Goal: Use online tool/utility: Utilize a website feature to perform a specific function

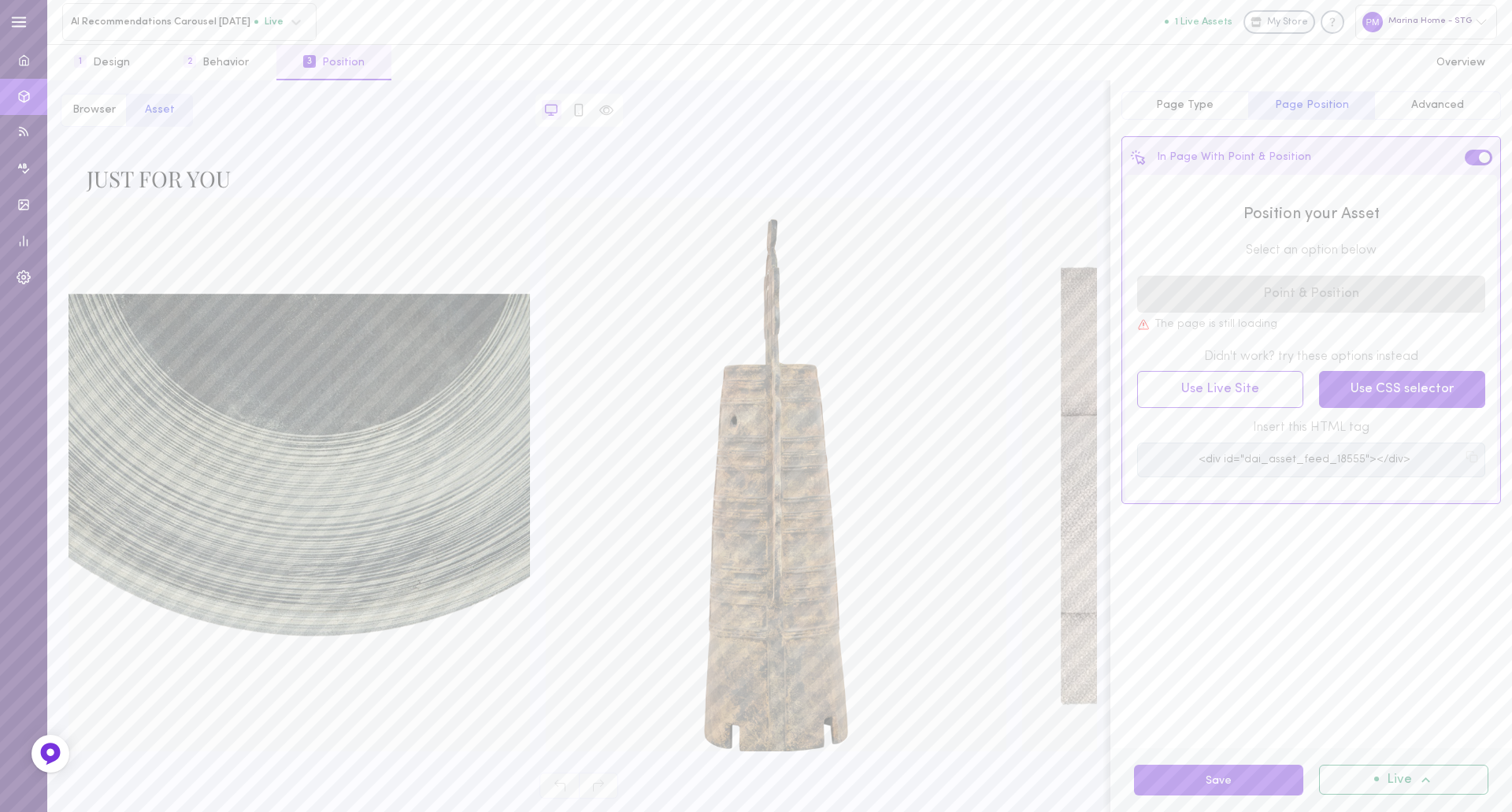
click at [1402, 397] on button "Use CSS selector" at bounding box center [1402, 389] width 167 height 37
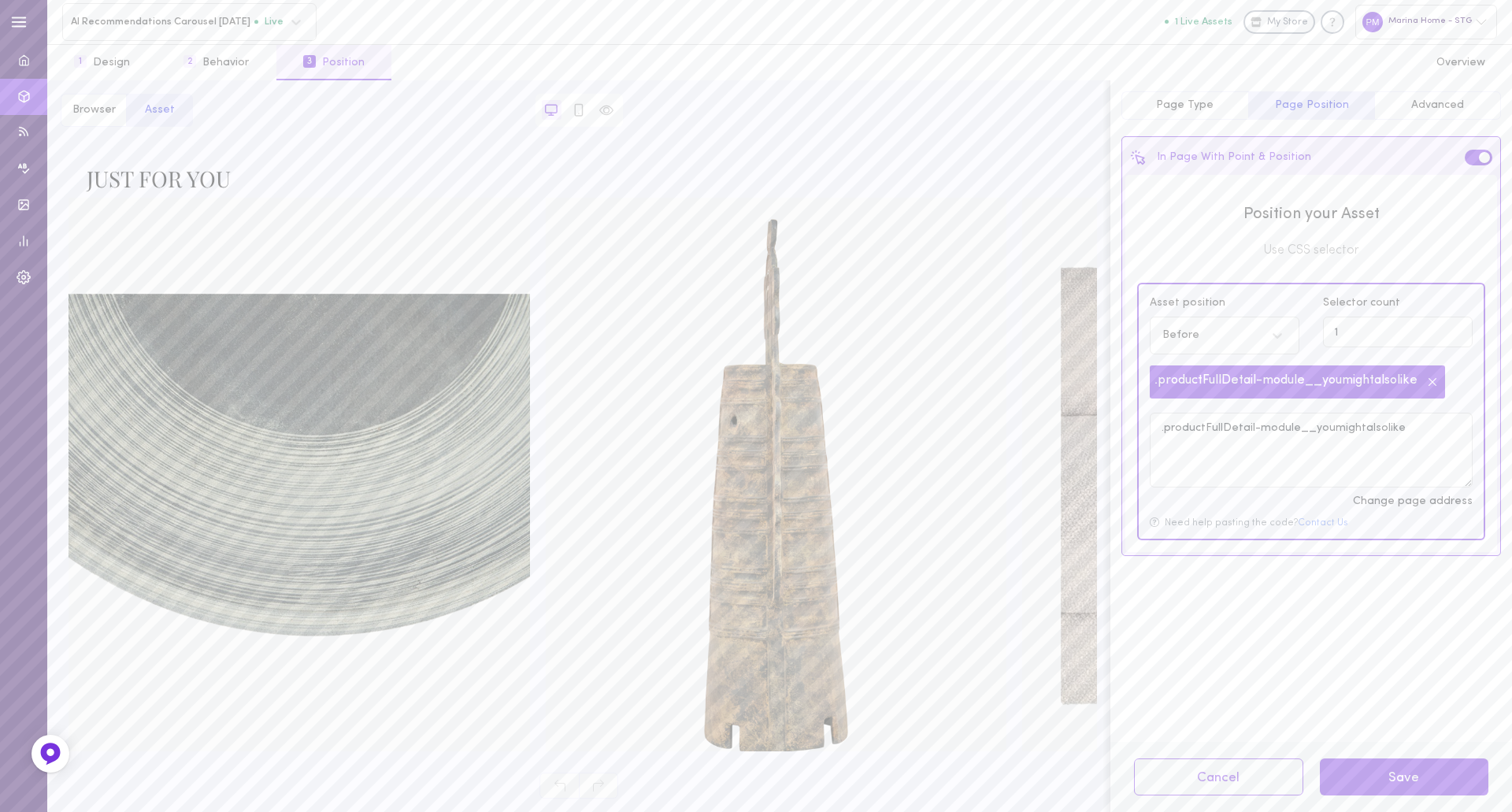
click at [1439, 378] on icon at bounding box center [1433, 382] width 15 height 15
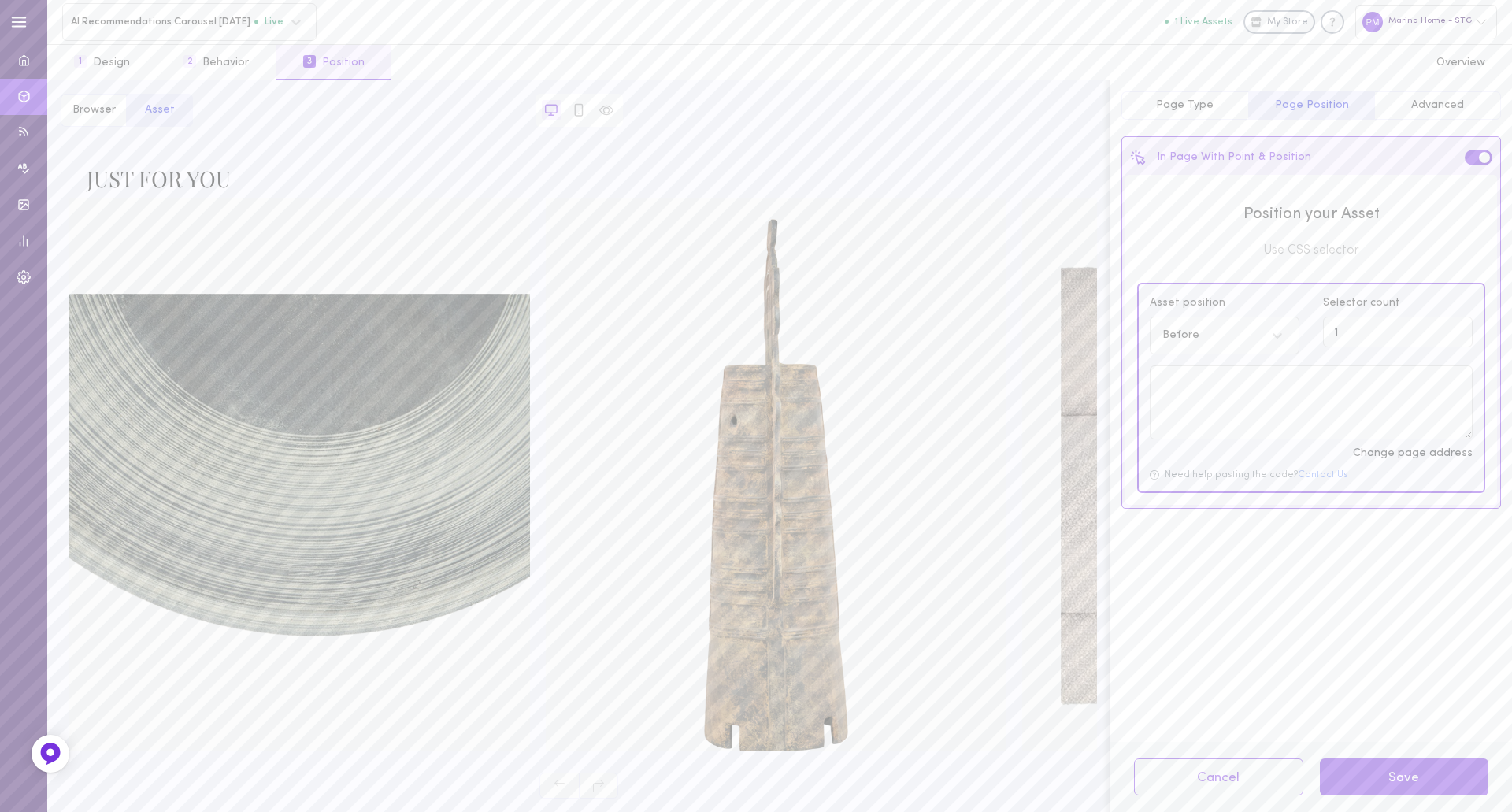
click at [1264, 335] on div "Before" at bounding box center [1210, 336] width 110 height 15
click at [1238, 405] on div "Inside" at bounding box center [1224, 410] width 149 height 31
click at [1363, 340] on input "1" at bounding box center [1397, 332] width 149 height 31
click at [1465, 158] on div "In Page With Point & Position" at bounding box center [1312, 158] width 372 height 35
click at [1482, 158] on span at bounding box center [1484, 157] width 11 height 11
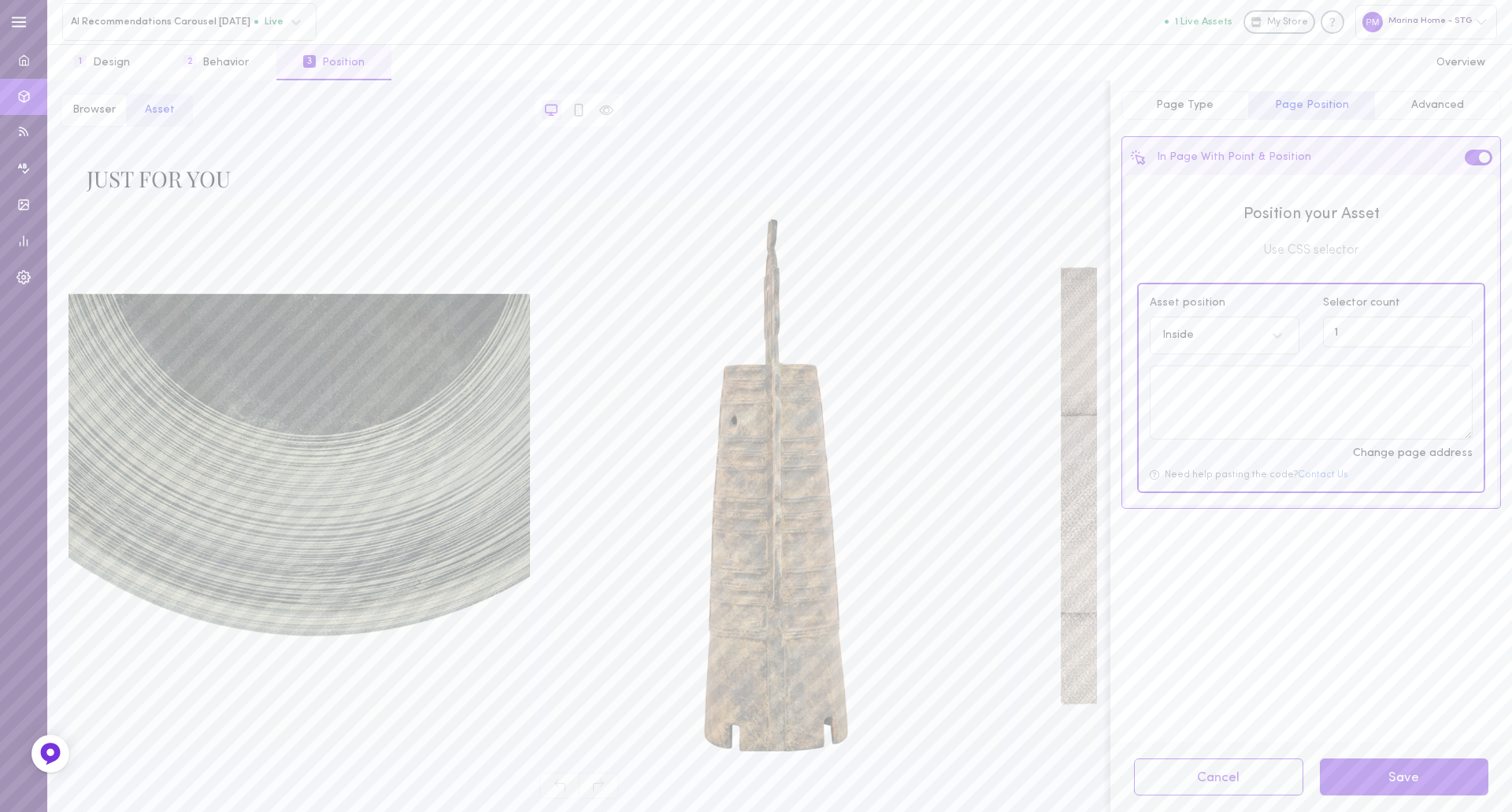
click at [0, 0] on input "checkbox" at bounding box center [0, 0] width 0 height 0
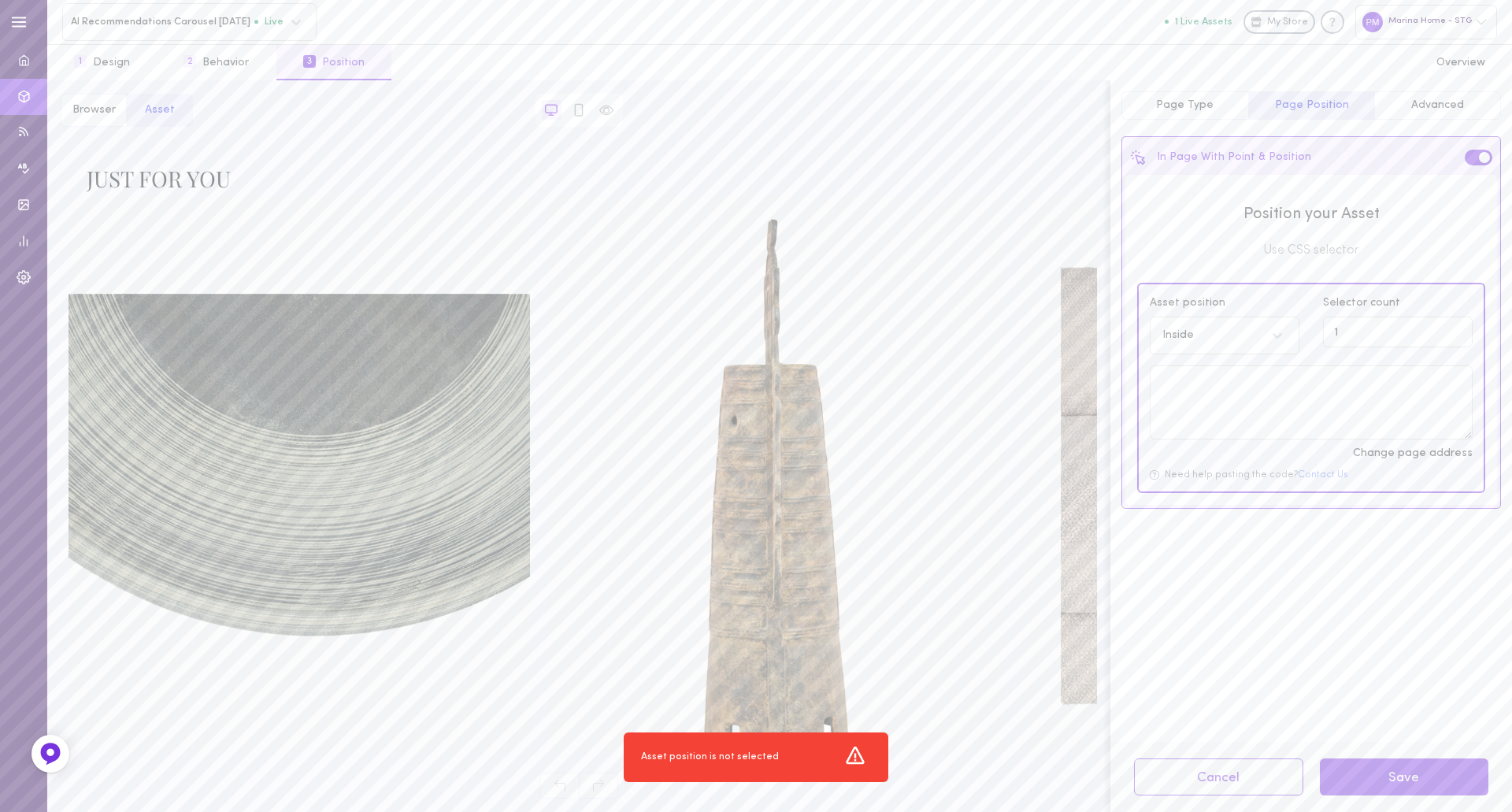
click at [1482, 159] on span at bounding box center [1484, 157] width 11 height 11
click at [0, 0] on input "checkbox" at bounding box center [0, 0] width 0 height 0
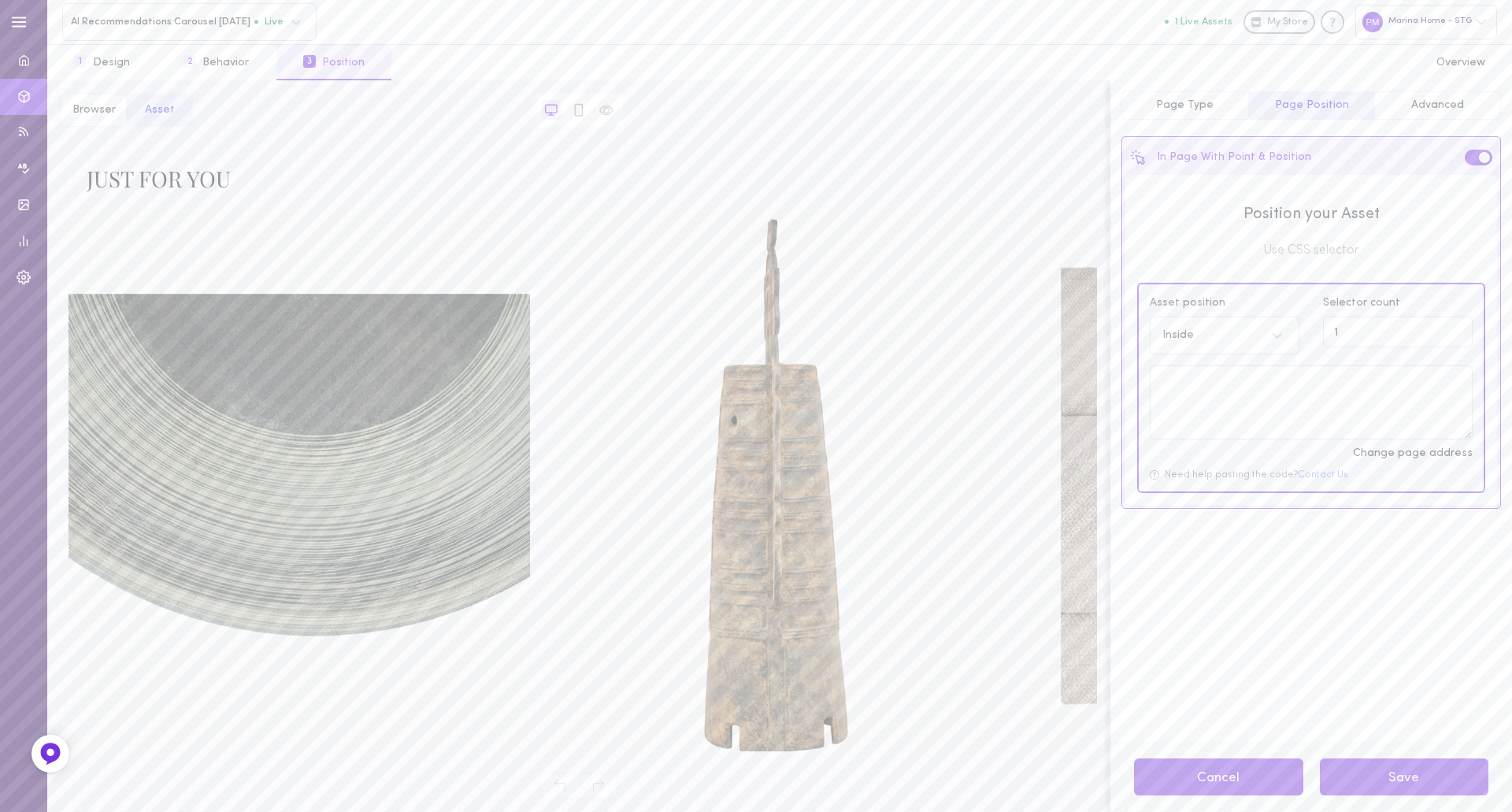
click at [1210, 773] on button "Cancel" at bounding box center [1219, 777] width 169 height 37
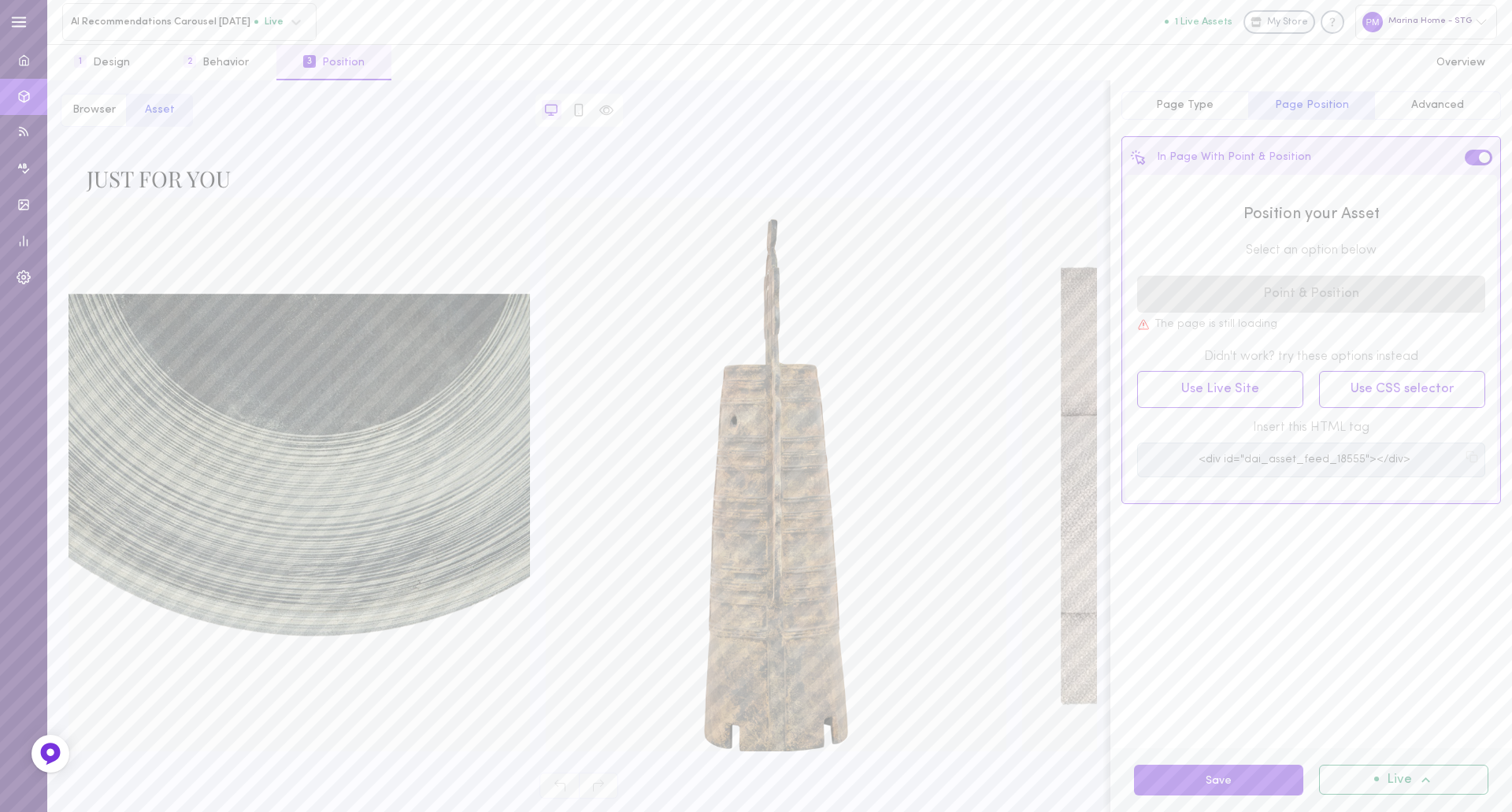
click at [1256, 461] on pre "<div id="dai_asset_feed_18555"></div>" at bounding box center [1305, 460] width 313 height 13
click at [1257, 460] on pre "<div id="dai_asset_feed_18555"></div>" at bounding box center [1305, 460] width 313 height 13
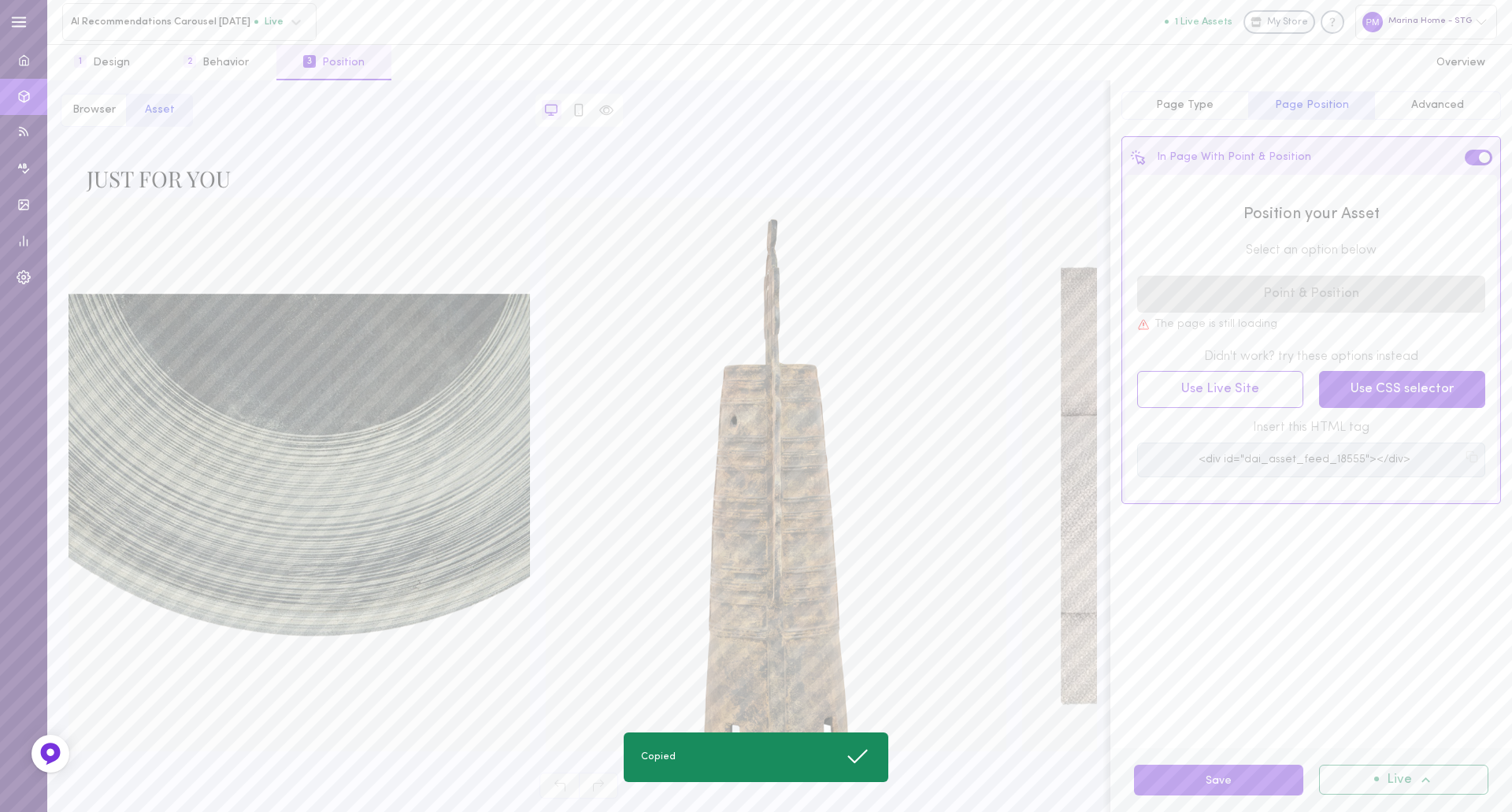
click at [1386, 396] on button "Use CSS selector" at bounding box center [1402, 389] width 167 height 37
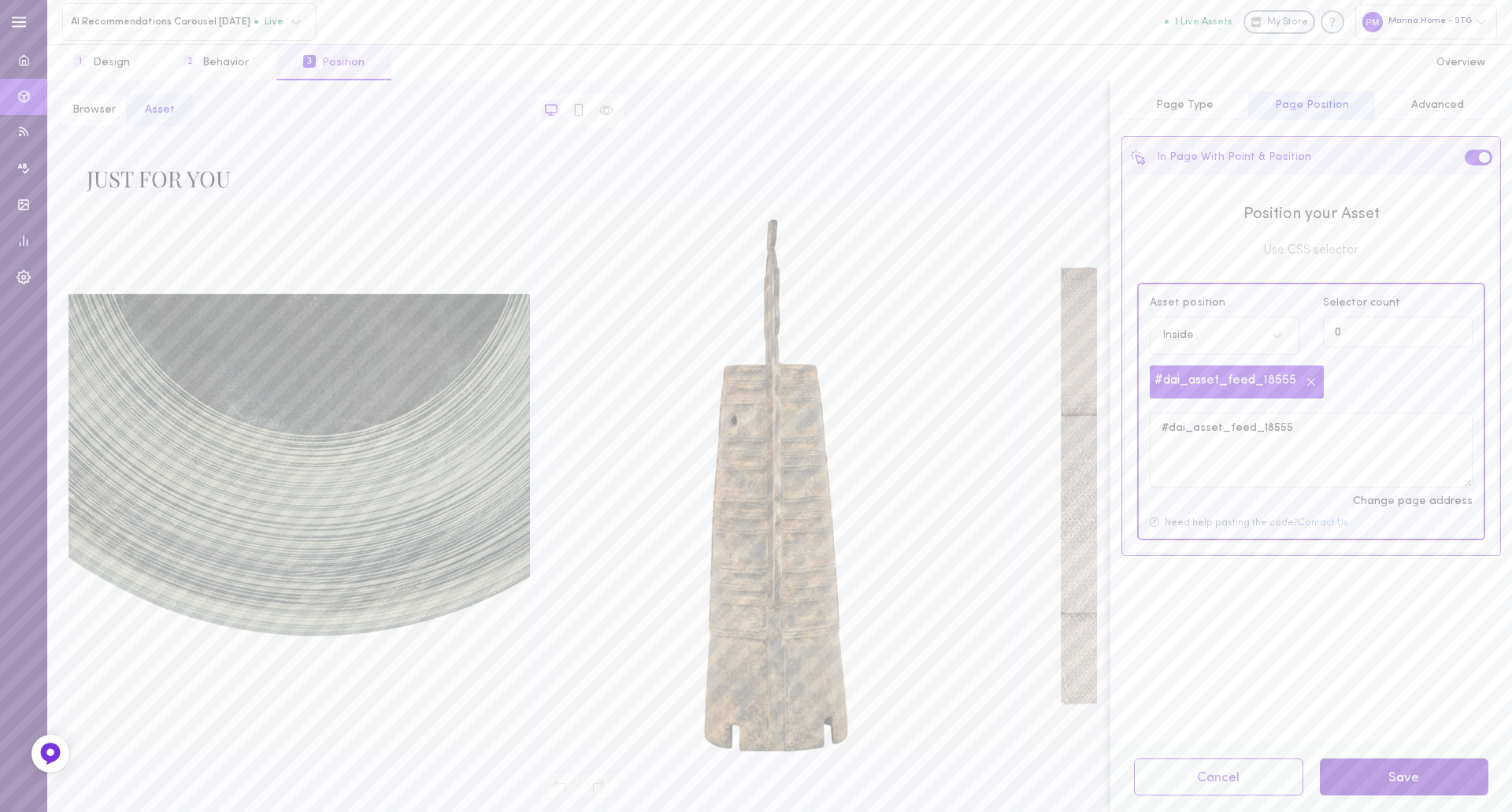
click at [1399, 783] on button "Save" at bounding box center [1405, 777] width 169 height 37
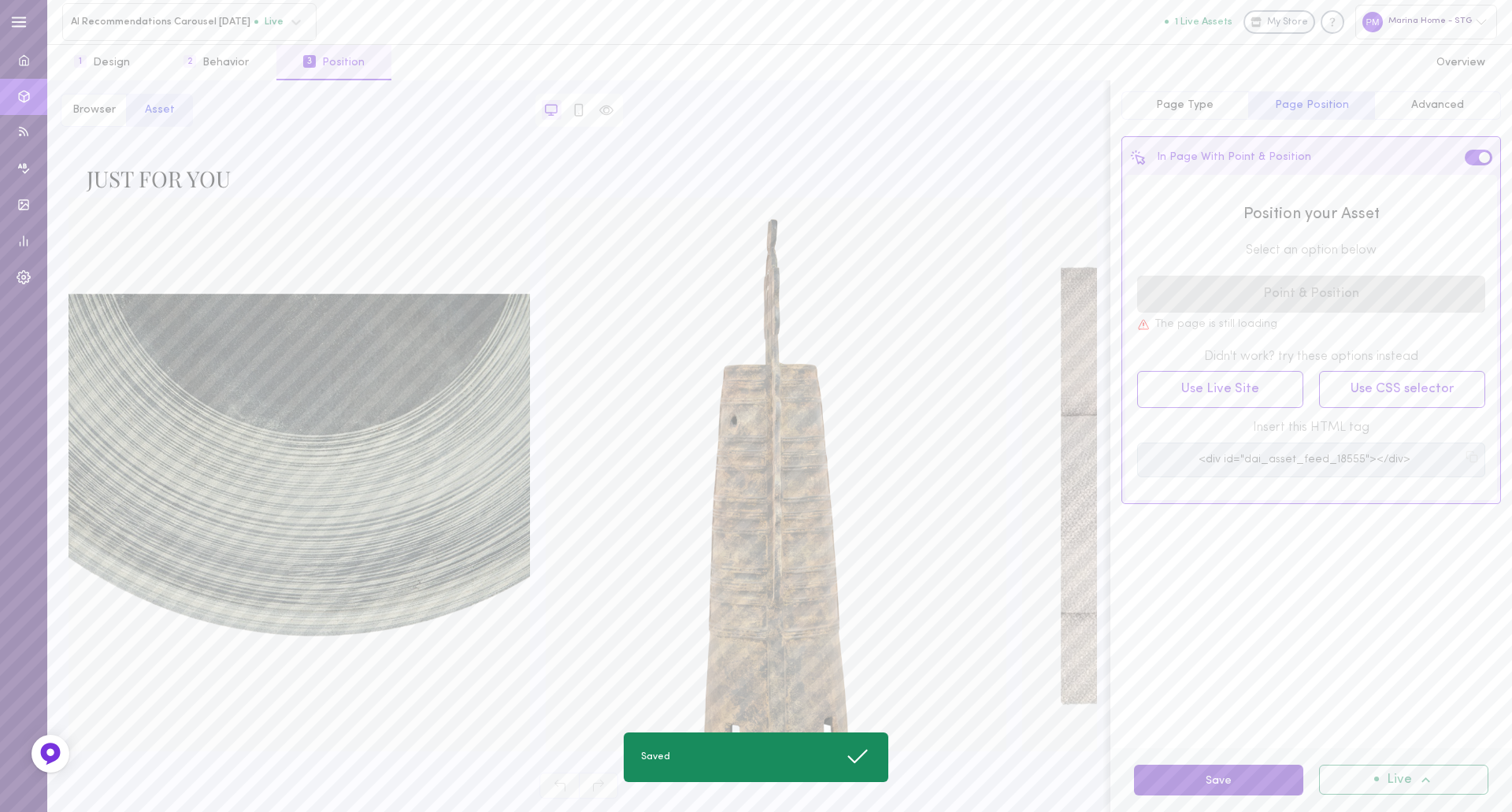
click at [1233, 785] on button "Save" at bounding box center [1219, 780] width 169 height 31
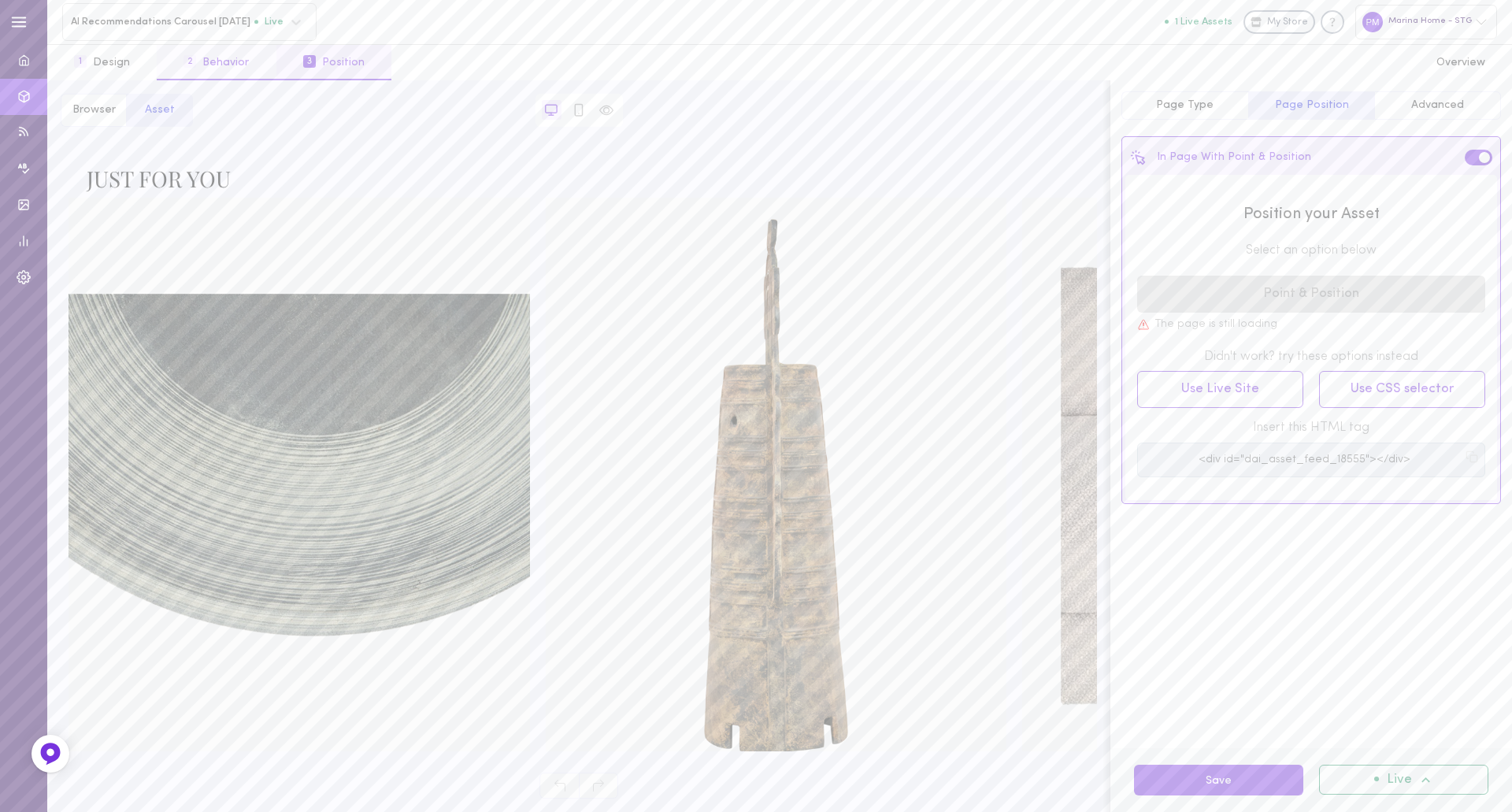
click at [222, 65] on button "2 Behavior" at bounding box center [217, 63] width 119 height 36
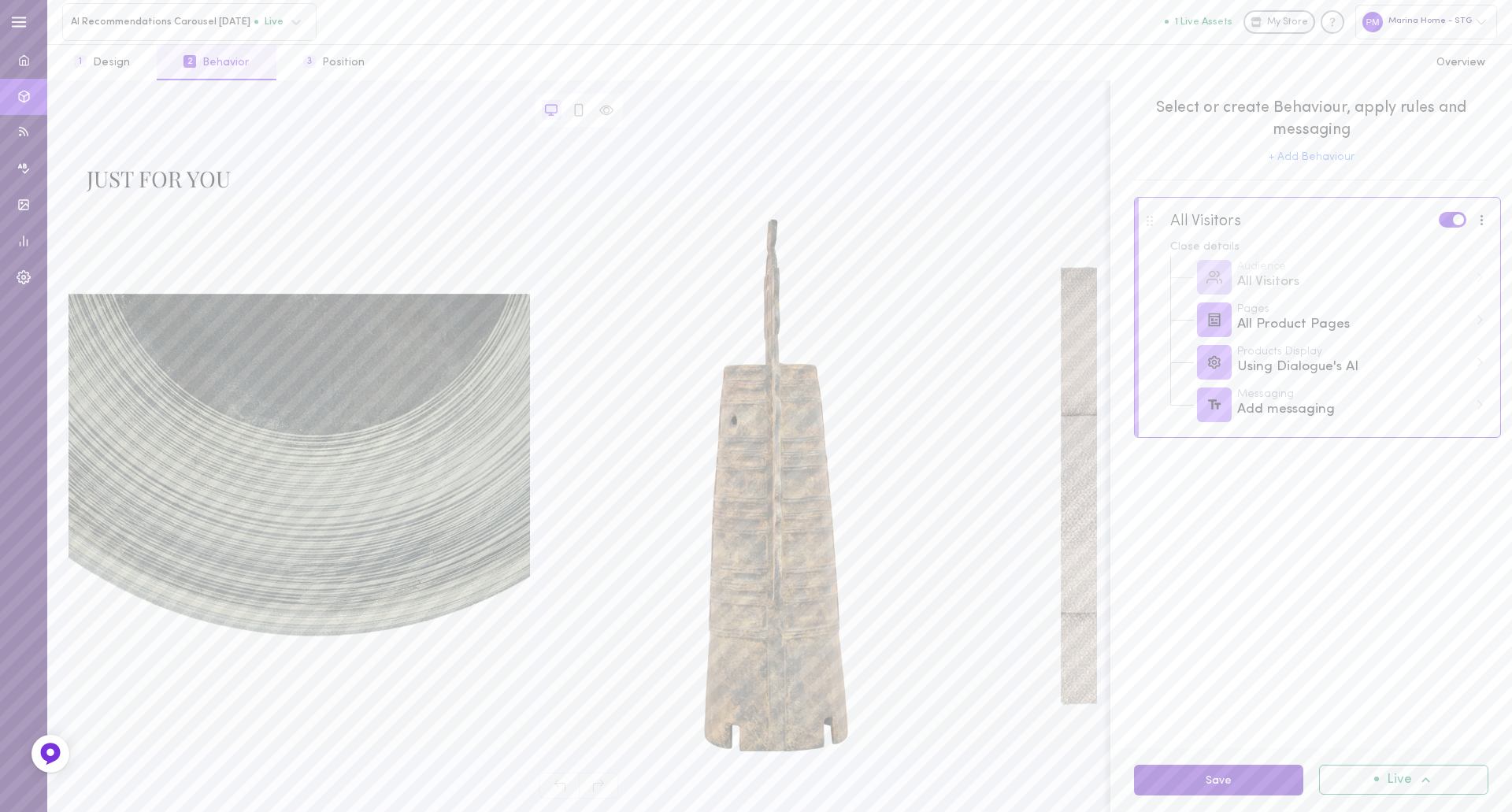
click at [1218, 781] on button "Save" at bounding box center [1219, 780] width 169 height 31
click at [207, 24] on span "AI Recommendations Carousel [DATE]" at bounding box center [163, 21] width 184 height 12
click at [508, 28] on div "option [object Object] focused, 1 of 15. 15 results available. Use Up and Down …" at bounding box center [779, 22] width 1465 height 44
click at [1014, 67] on div "1 Design 2 Behavior 3 Position 4 Overview" at bounding box center [779, 63] width 1465 height 37
click at [150, 16] on span "AI Recommendations Carousel [DATE]" at bounding box center [163, 21] width 184 height 12
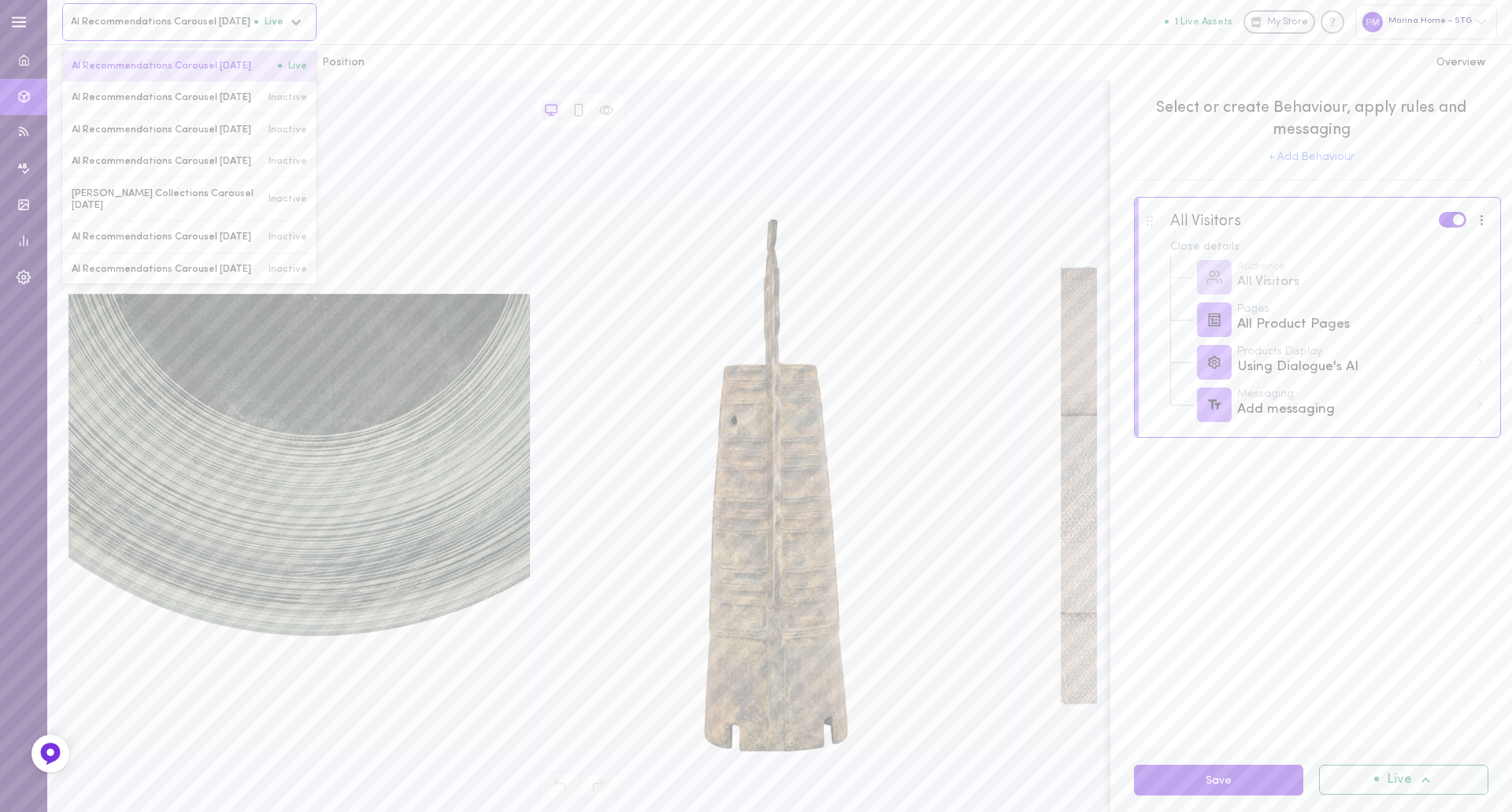
click at [109, 65] on span "AI Recommendations Carousel [DATE]" at bounding box center [174, 65] width 206 height 12
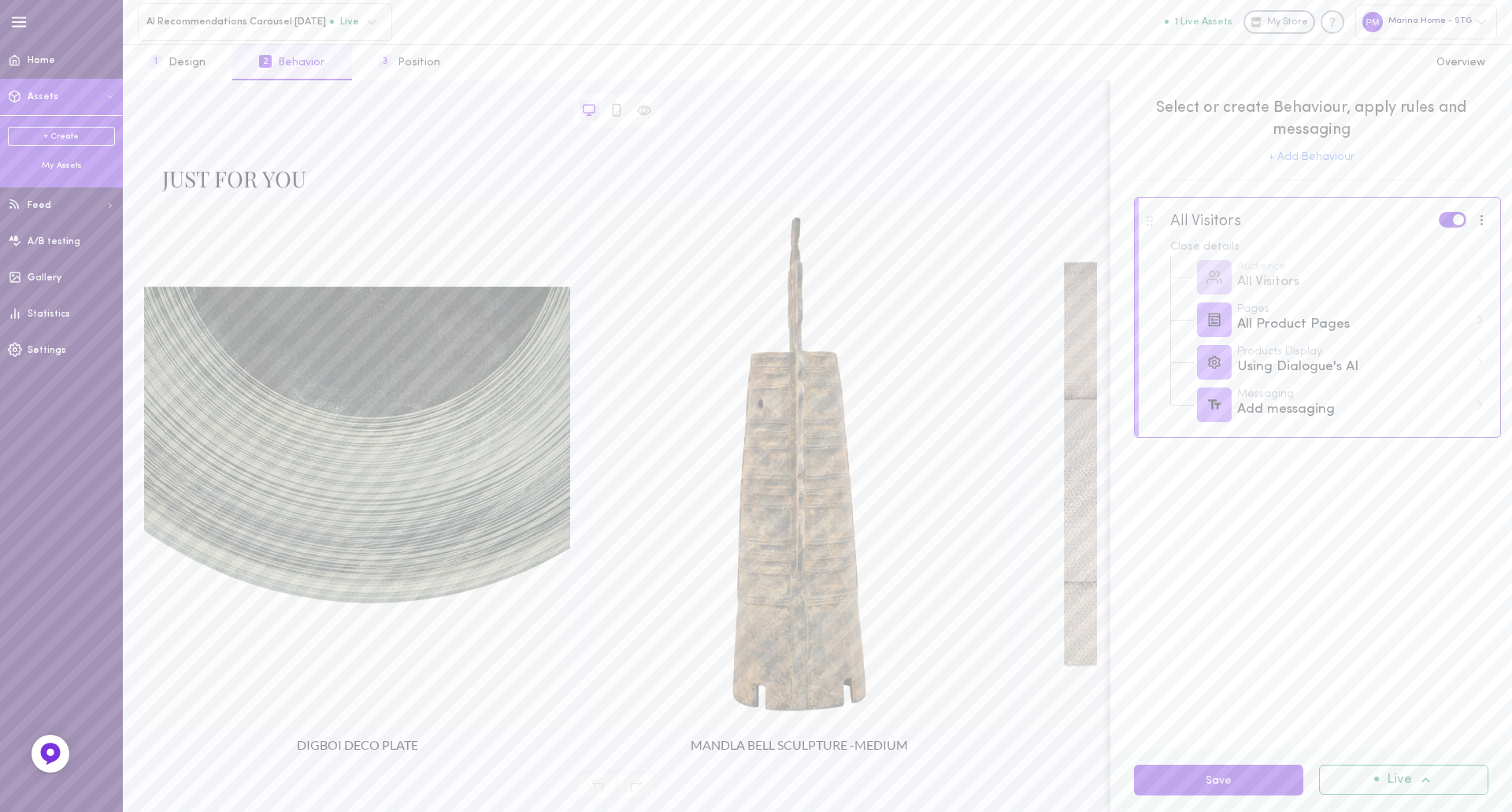
click at [51, 166] on div "My Assets" at bounding box center [61, 166] width 107 height 12
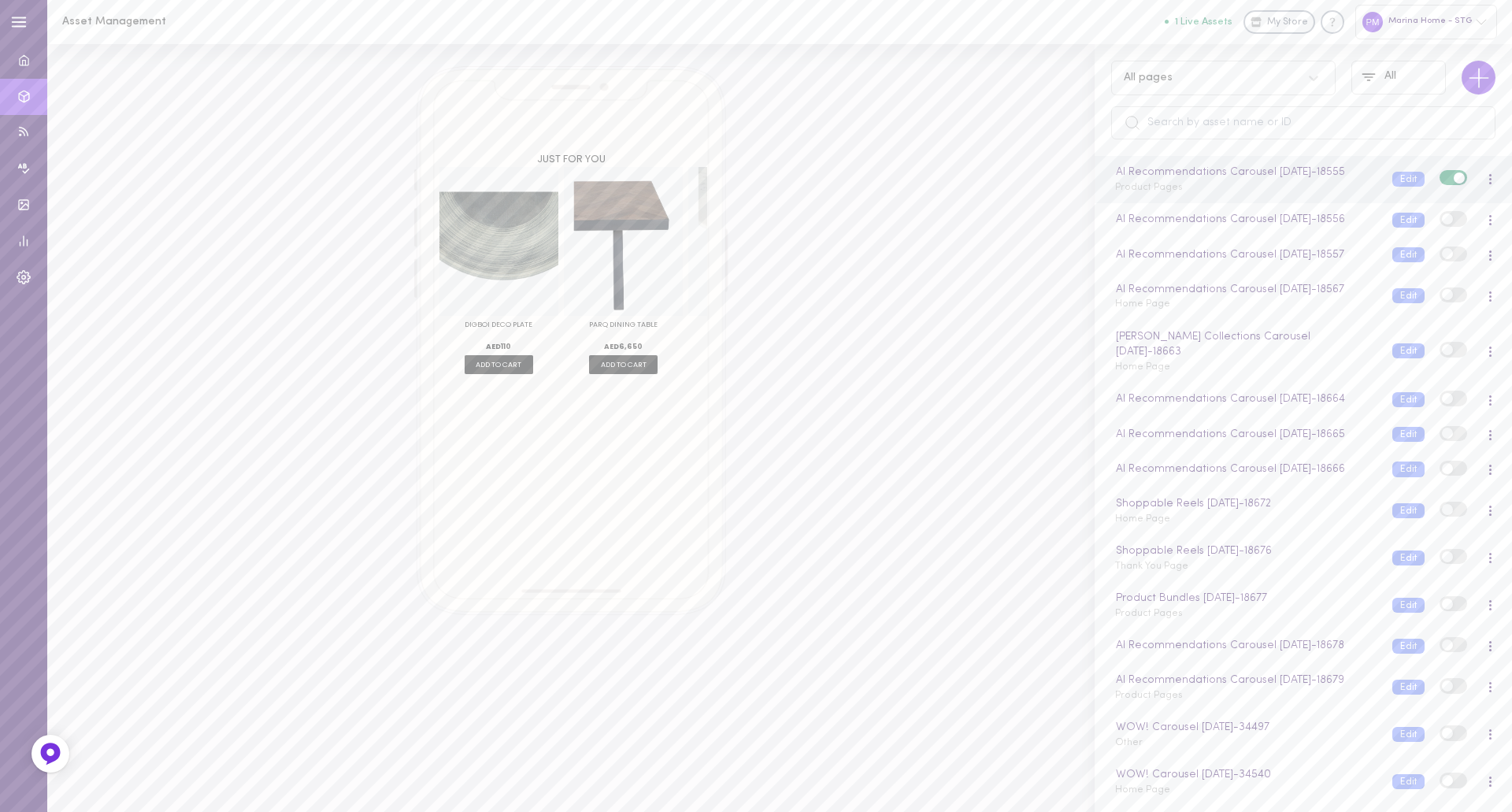
click at [1480, 185] on div at bounding box center [1490, 179] width 33 height 17
click at [1489, 185] on div at bounding box center [1491, 179] width 4 height 12
click at [1421, 260] on div "Edit" at bounding box center [1409, 257] width 141 height 37
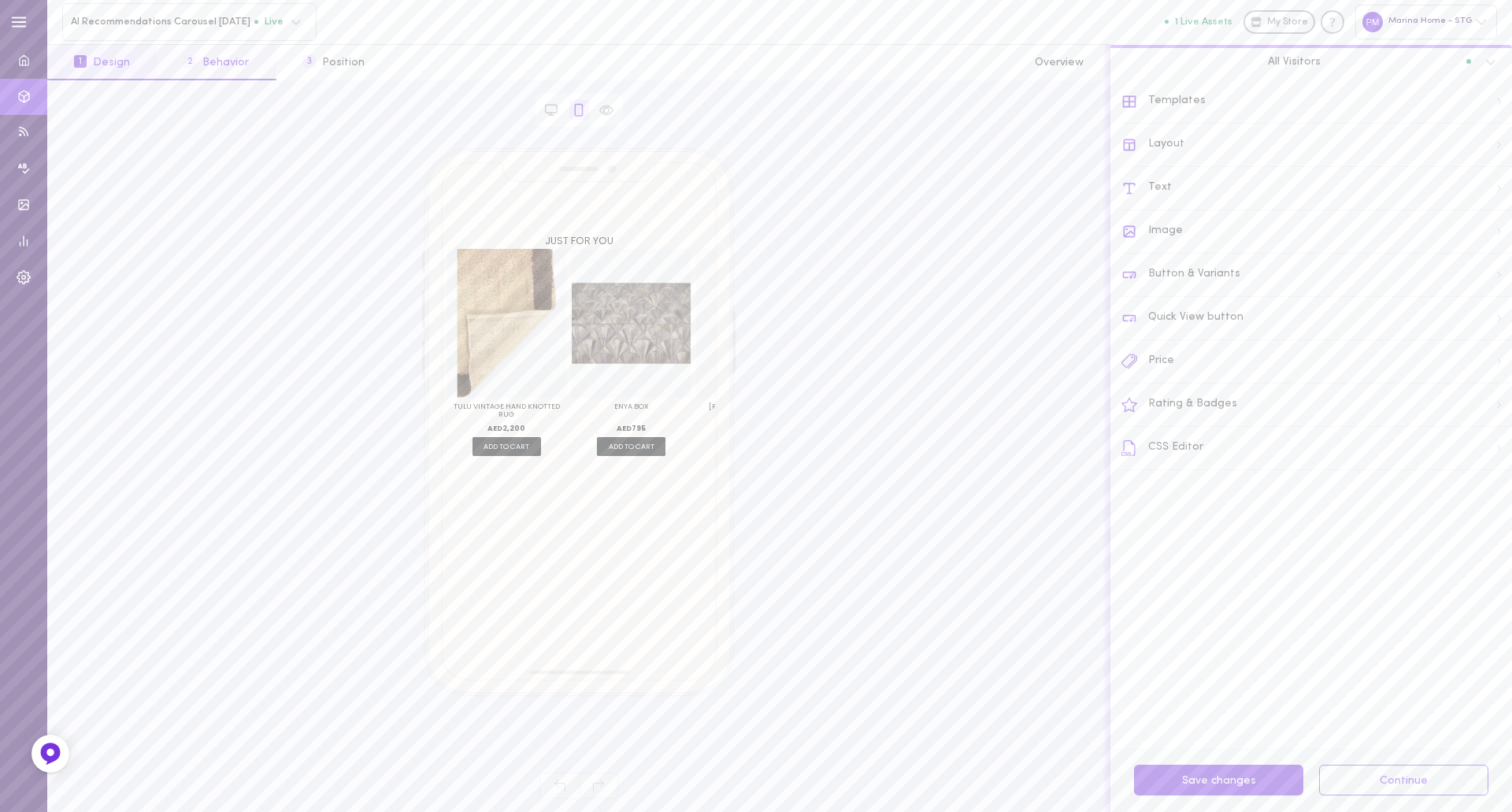
click at [223, 63] on button "2 Behavior" at bounding box center [217, 63] width 119 height 36
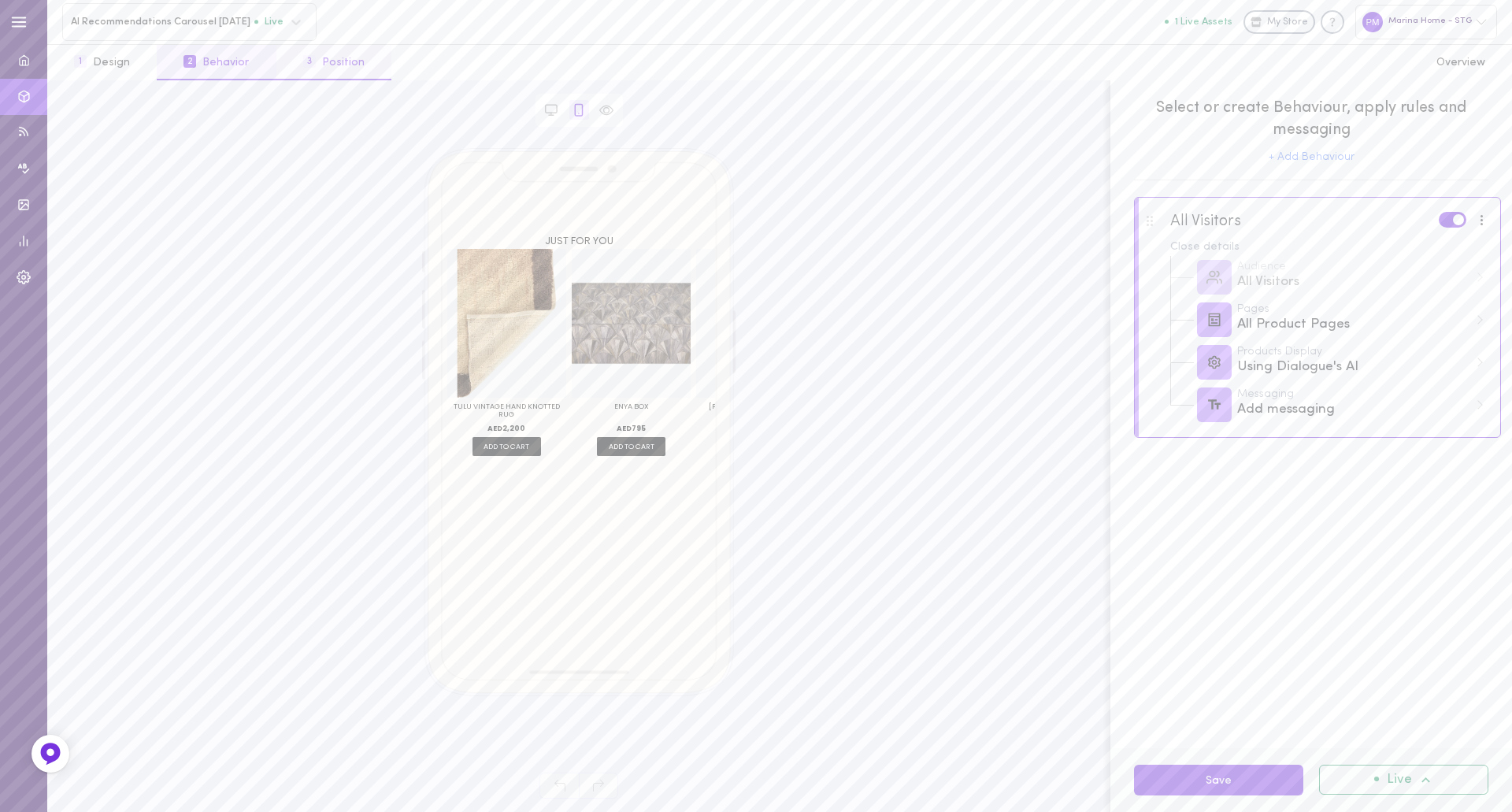
click at [330, 66] on button "3 Position" at bounding box center [333, 63] width 115 height 36
